Goal: Task Accomplishment & Management: Manage account settings

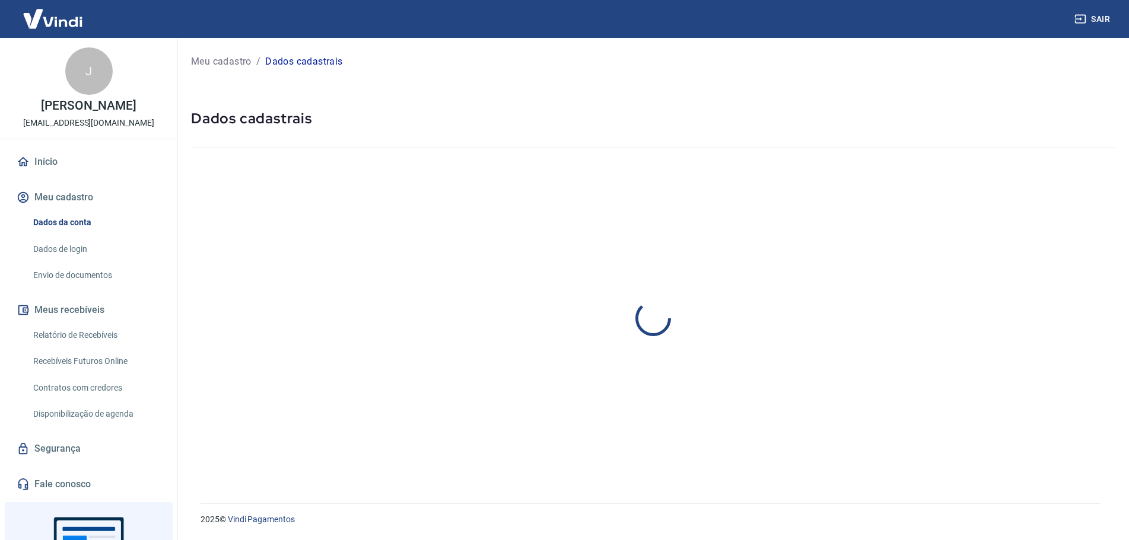
select select "RJ"
select select "business"
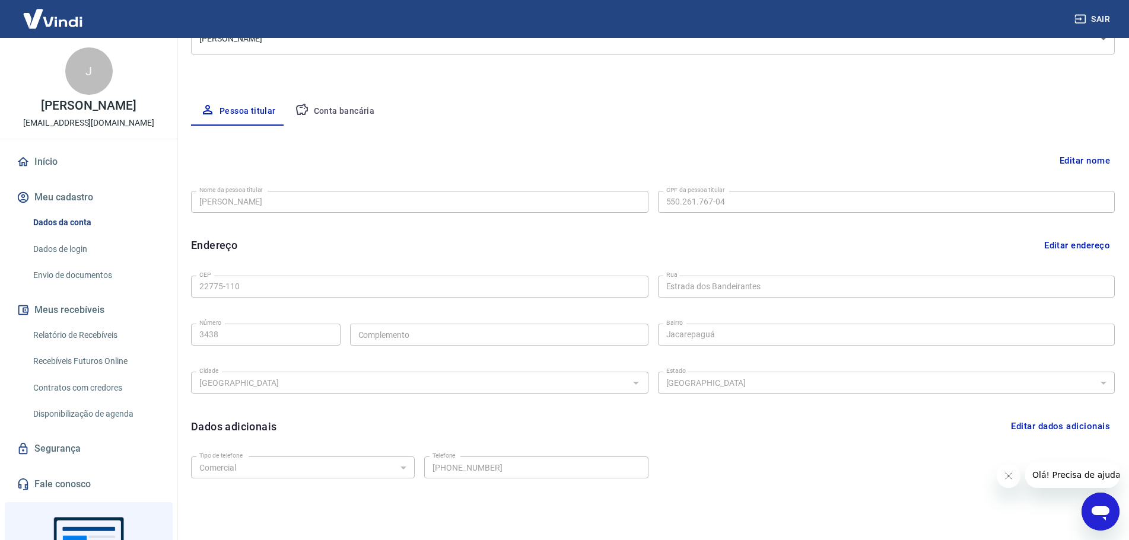
scroll to position [178, 0]
click at [298, 109] on icon "button" at bounding box center [302, 107] width 14 height 14
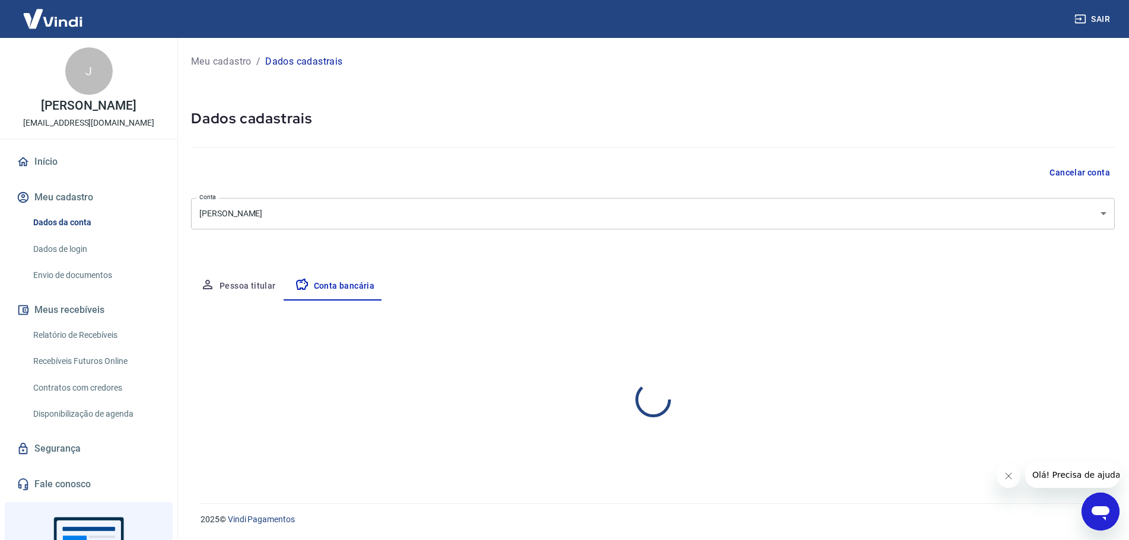
scroll to position [0, 0]
click at [370, 367] on div "Banco" at bounding box center [422, 377] width 462 height 22
click at [370, 368] on div "Banco" at bounding box center [422, 377] width 462 height 22
click at [641, 374] on div at bounding box center [639, 376] width 15 height 17
click at [630, 390] on div "Banco Banco Tipo de conta Conta Corrente Conta Poupança Tipo de conta Agência (…" at bounding box center [658, 404] width 934 height 87
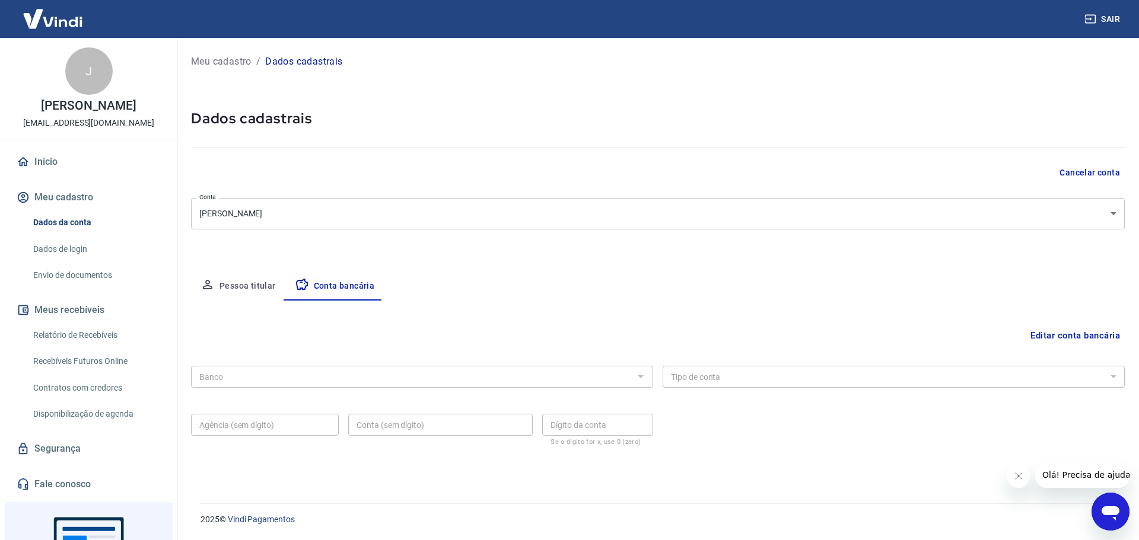
click at [636, 380] on div at bounding box center [639, 376] width 15 height 17
click at [646, 374] on div at bounding box center [639, 376] width 15 height 17
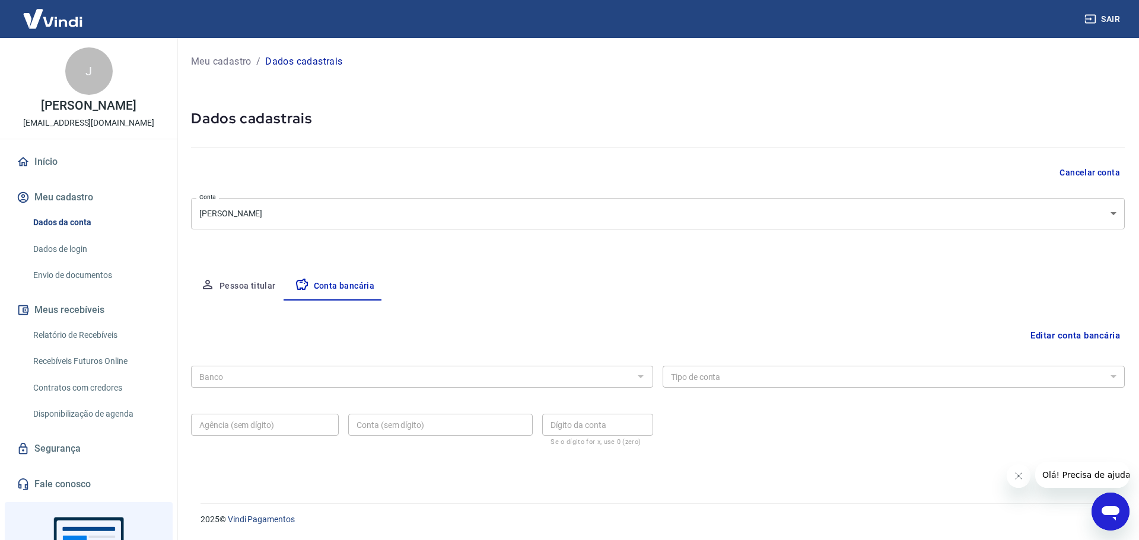
click at [646, 374] on div at bounding box center [639, 376] width 15 height 17
click at [641, 375] on div at bounding box center [639, 376] width 15 height 17
click at [1023, 480] on button "Fechar mensagem da empresa" at bounding box center [1018, 476] width 24 height 24
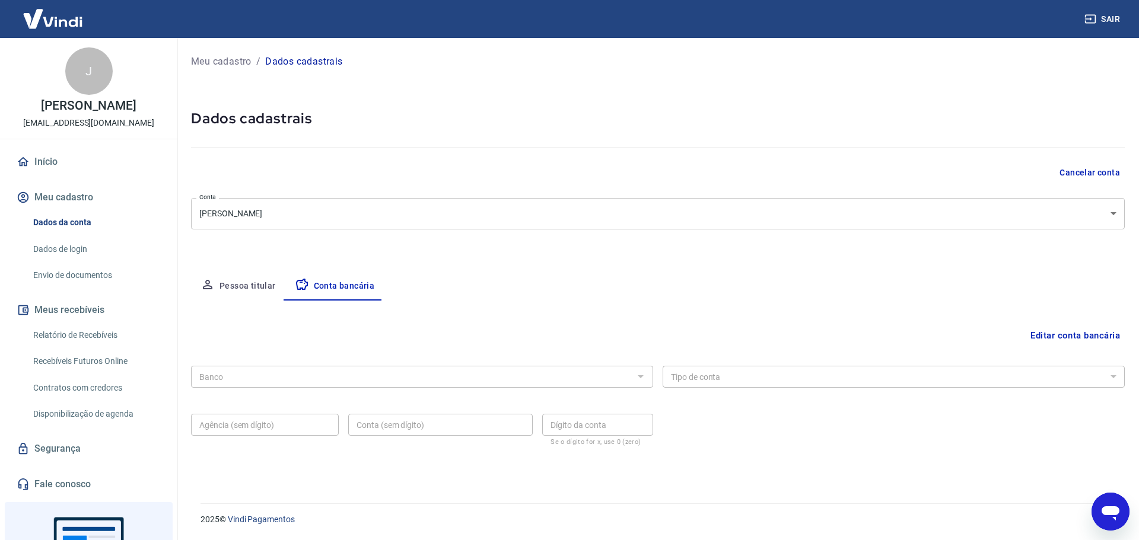
click at [543, 391] on div "Banco Banco Tipo de conta Conta Corrente Conta Poupança Tipo de conta Agência (…" at bounding box center [658, 404] width 934 height 87
click at [633, 381] on div at bounding box center [639, 376] width 15 height 17
click at [636, 380] on div at bounding box center [639, 376] width 15 height 17
click at [1097, 215] on body "Sair J [PERSON_NAME] [EMAIL_ADDRESS][DOMAIN_NAME] Início Meu cadastro Dados da …" at bounding box center [569, 270] width 1139 height 540
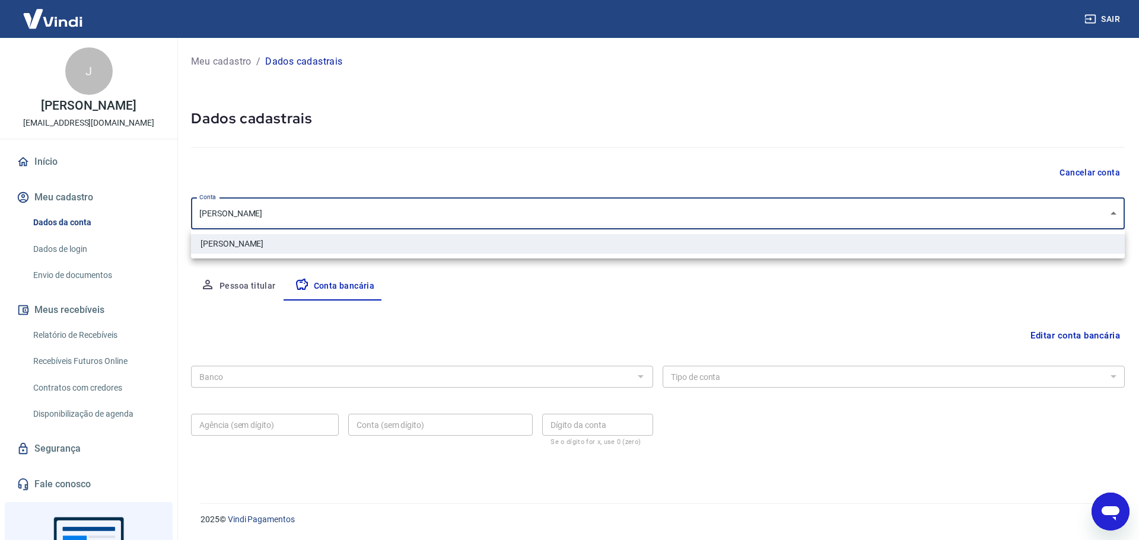
click at [1097, 215] on div at bounding box center [569, 270] width 1139 height 540
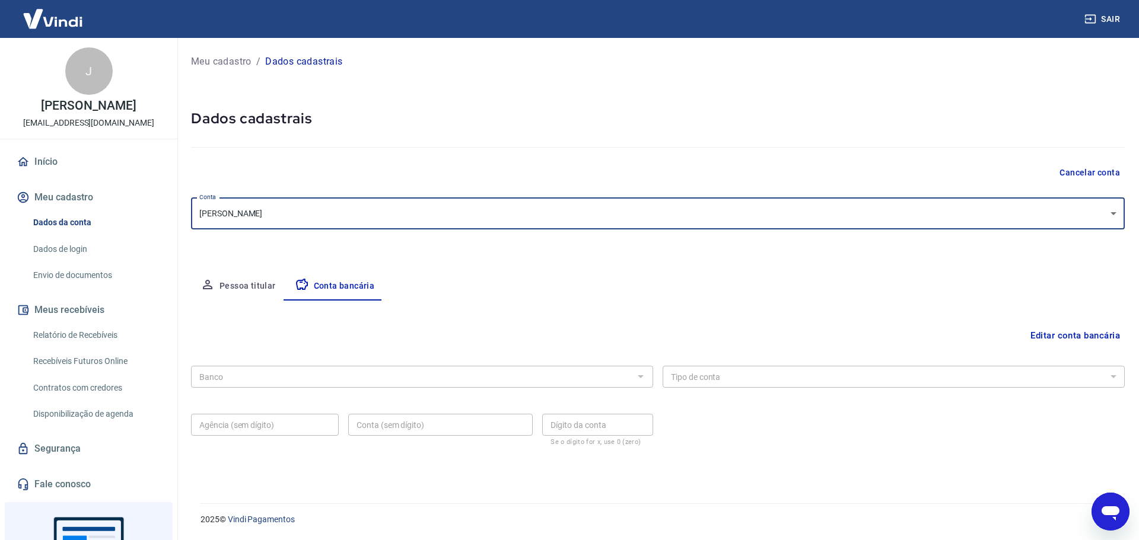
click at [247, 276] on button "Pessoa titular" at bounding box center [238, 286] width 94 height 28
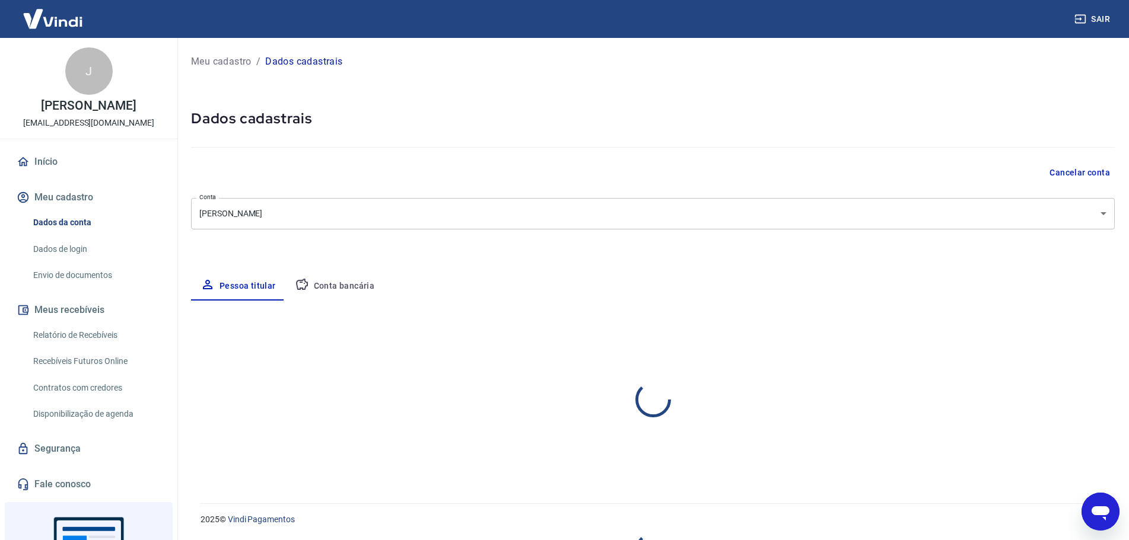
select select "RJ"
select select "business"
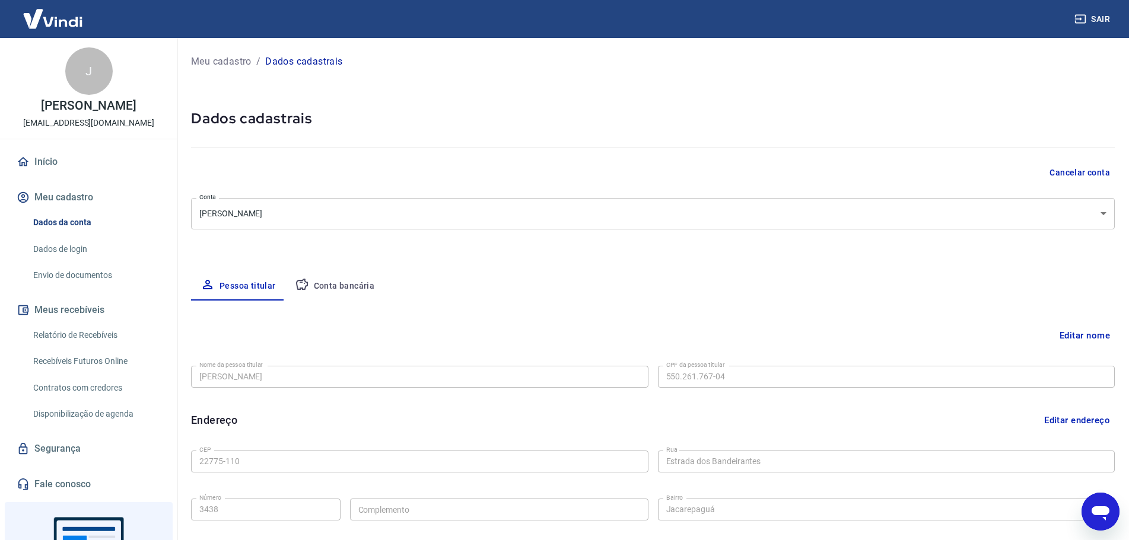
click at [340, 290] on button "Conta bancária" at bounding box center [334, 286] width 99 height 28
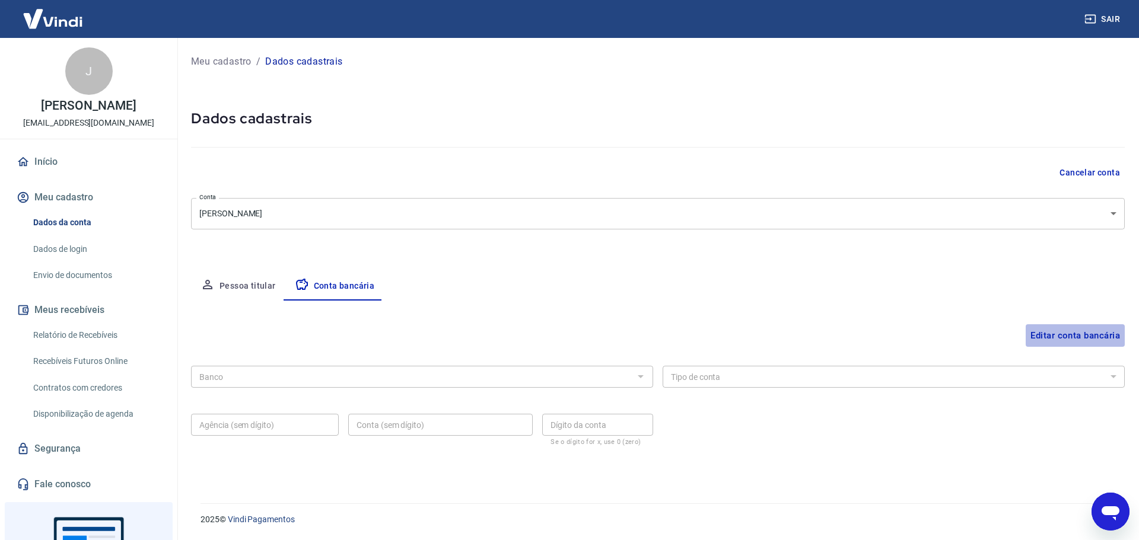
click at [1071, 337] on button "Editar conta bancária" at bounding box center [1075, 335] width 99 height 23
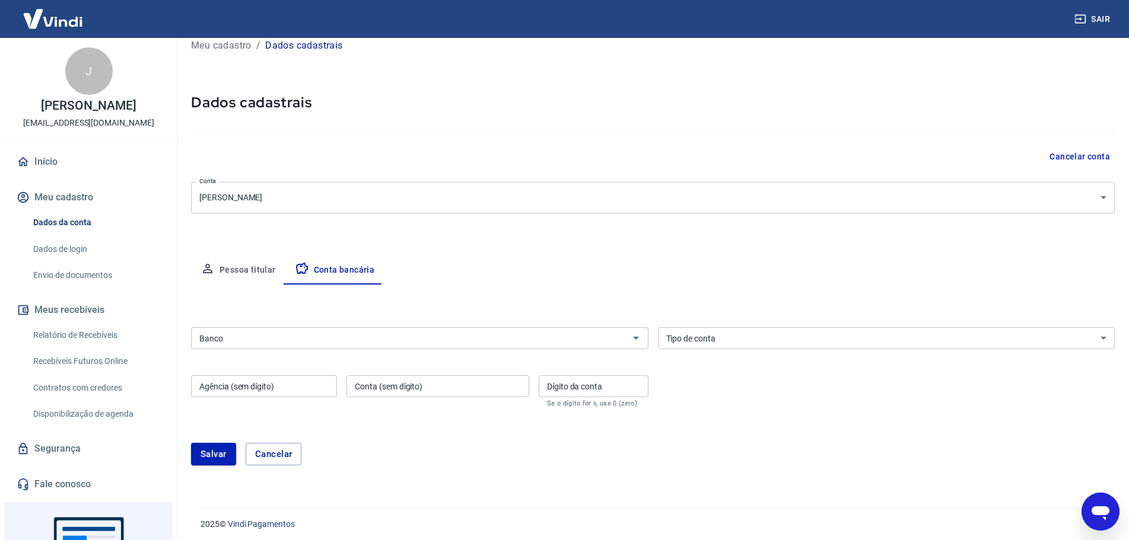
scroll to position [21, 0]
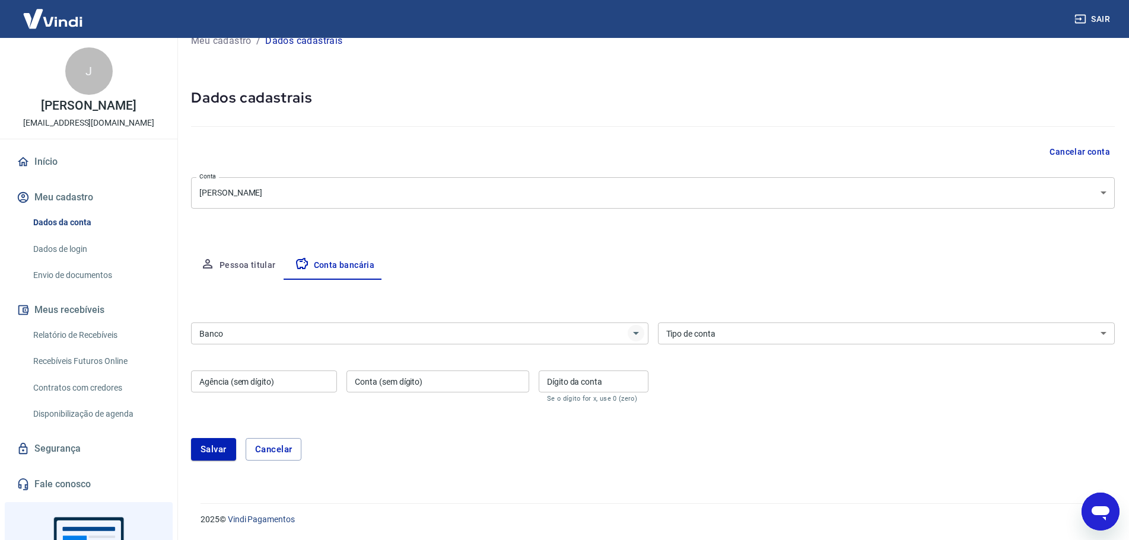
click at [643, 336] on div "Banco" at bounding box center [419, 334] width 457 height 22
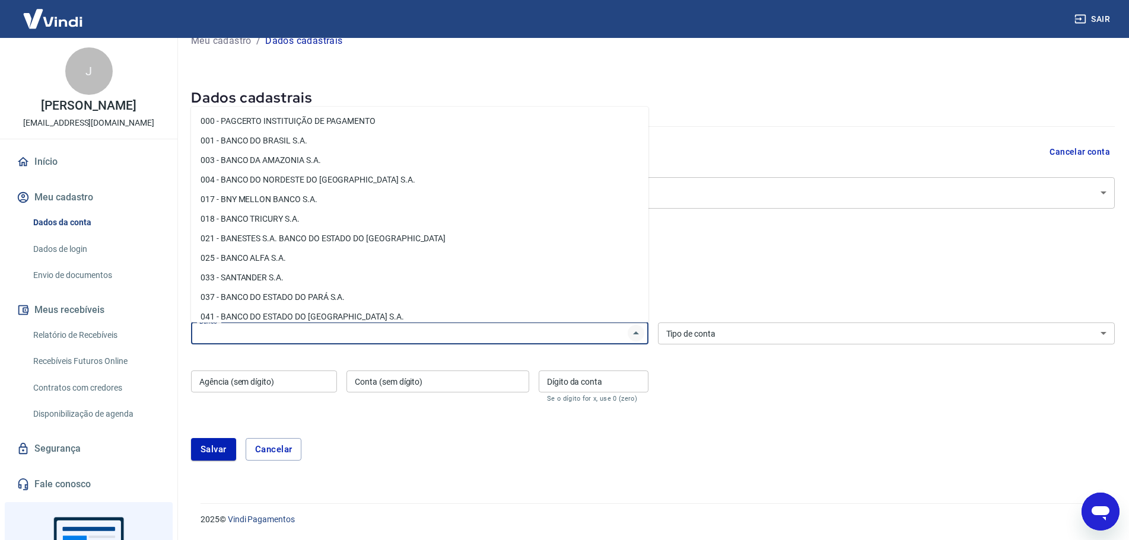
click at [640, 336] on icon "Fechar" at bounding box center [636, 333] width 14 height 14
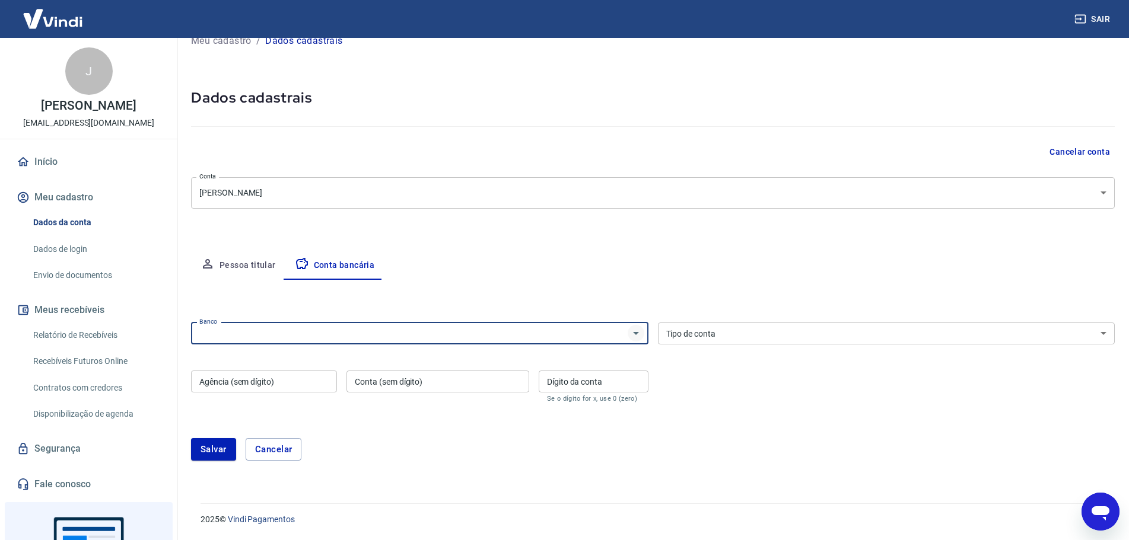
click at [640, 336] on icon "Abrir" at bounding box center [636, 333] width 14 height 14
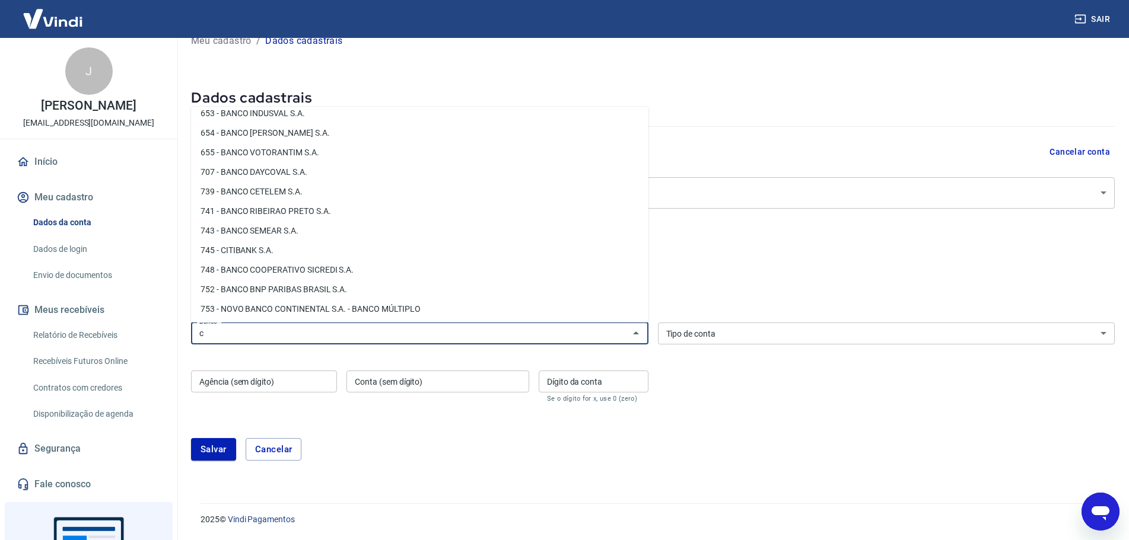
scroll to position [0, 0]
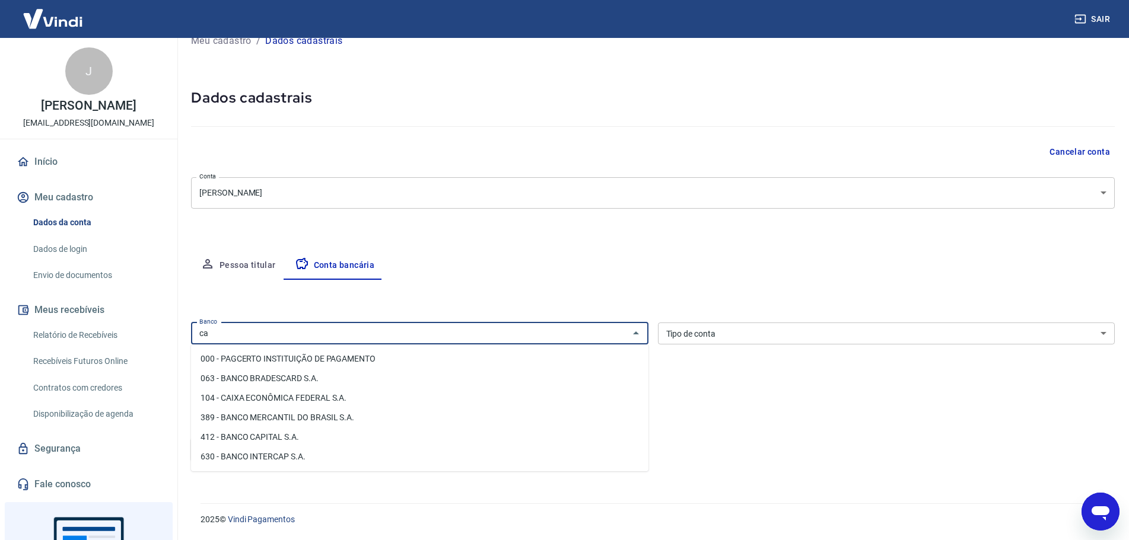
click at [306, 390] on li "104 - CAIXA ECONÔMICA FEDERAL S.A." at bounding box center [419, 398] width 457 height 20
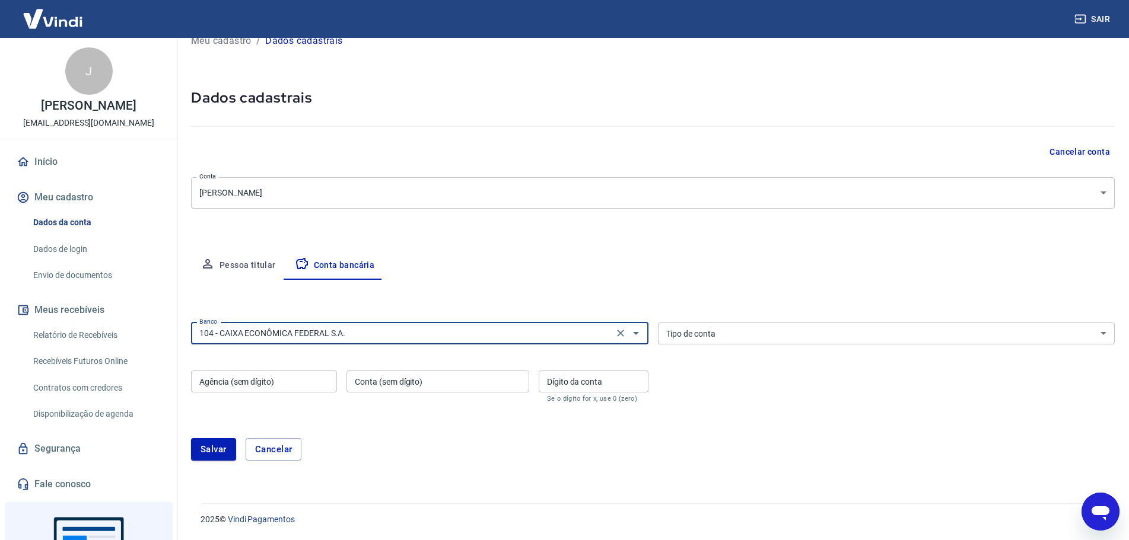
type input "104 - CAIXA ECONÔMICA FEDERAL S.A."
click at [738, 323] on select "Conta Corrente Conta Poupança" at bounding box center [886, 334] width 457 height 22
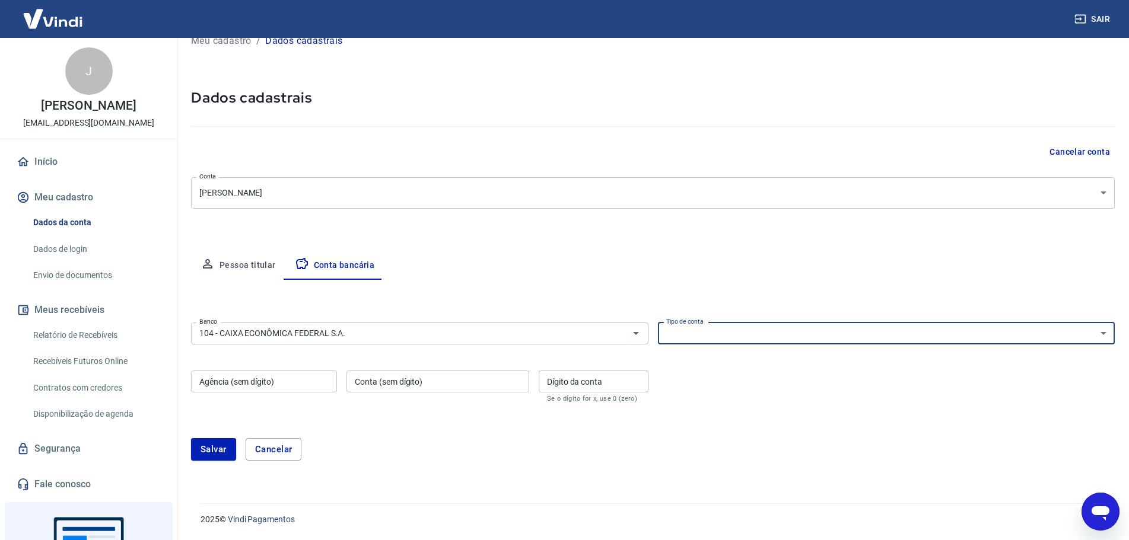
select select "1"
click at [658, 323] on select "Conta Corrente Conta Poupança" at bounding box center [886, 334] width 457 height 22
click at [326, 380] on input "Agência (sem dígito)" at bounding box center [264, 382] width 146 height 22
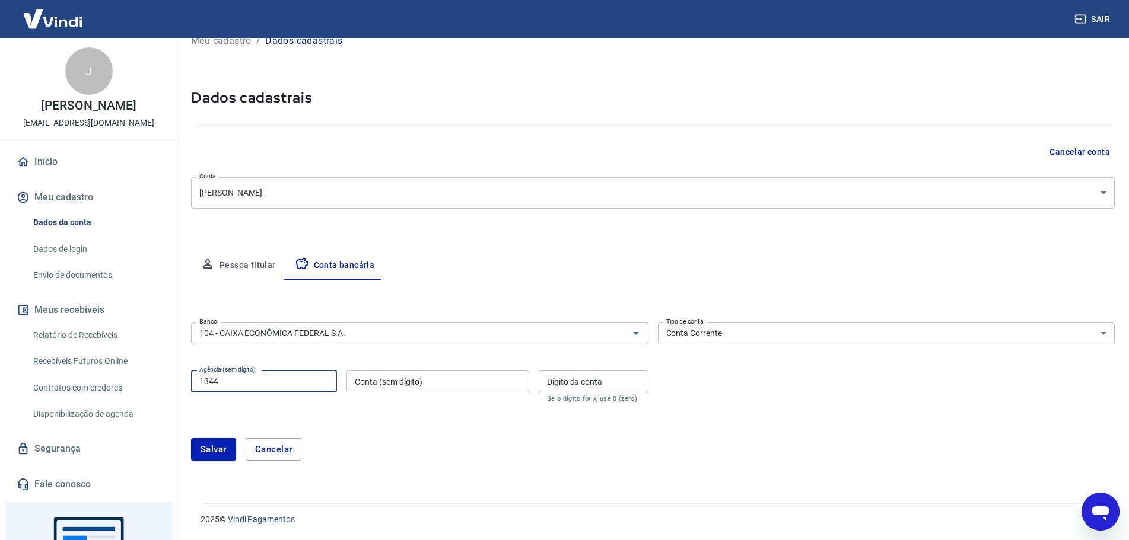
type input "1344"
type input "577557166"
click at [620, 390] on input "Dígito da conta" at bounding box center [594, 382] width 110 height 22
type input "1"
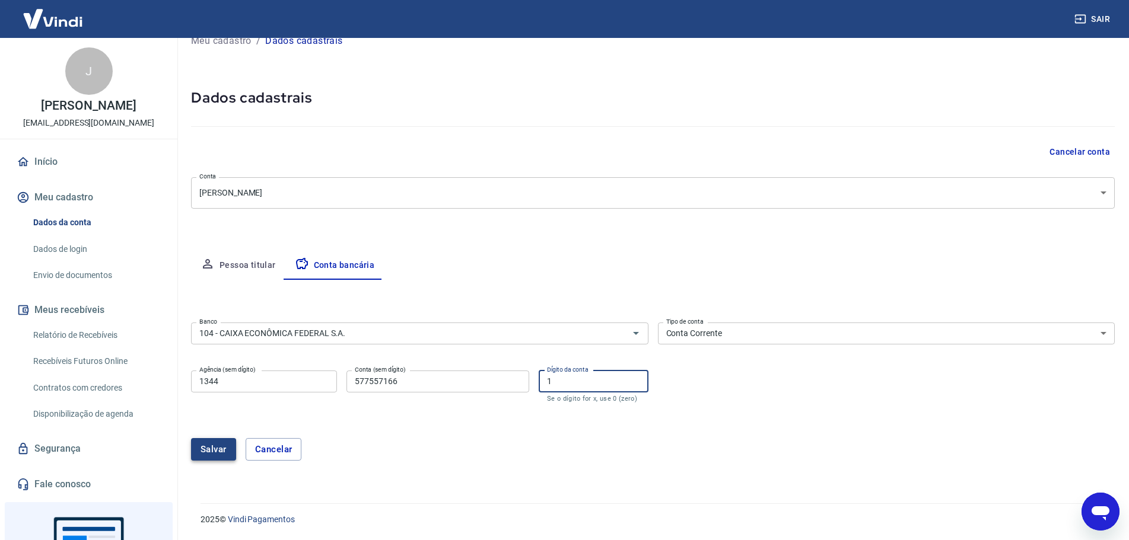
click at [224, 450] on button "Salvar" at bounding box center [213, 449] width 45 height 23
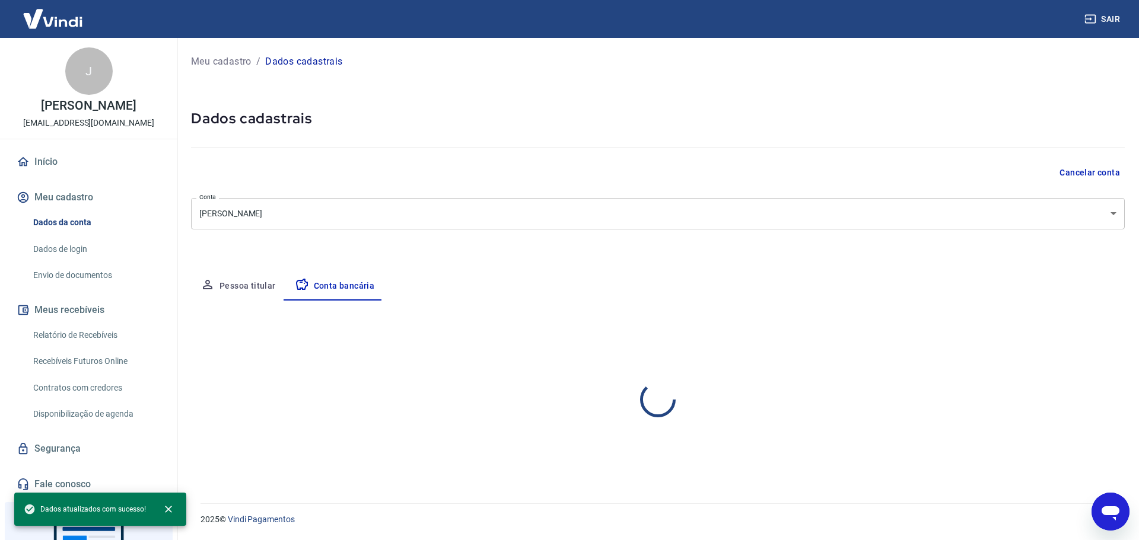
select select "1"
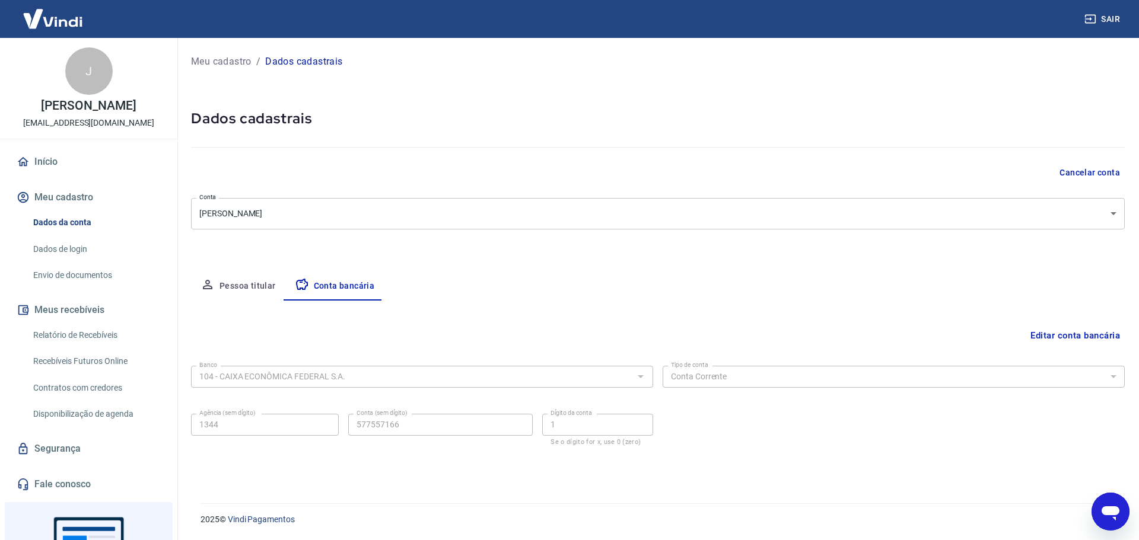
click at [54, 7] on img at bounding box center [52, 19] width 77 height 36
